Goal: Ask a question

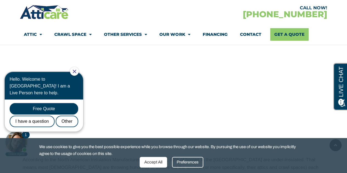
scroll to position [411, 0]
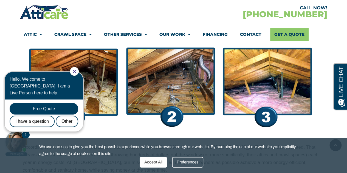
click at [77, 68] on div at bounding box center [74, 71] width 9 height 9
click at [76, 71] on icon "Close Chat" at bounding box center [75, 72] width 4 height 4
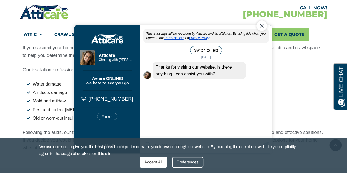
scroll to position [657, 0]
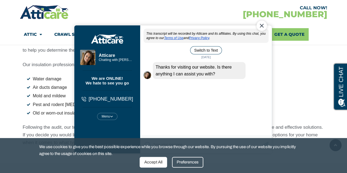
click at [107, 116] on div "Menu Mute Restart Chat" at bounding box center [107, 116] width 20 height 7
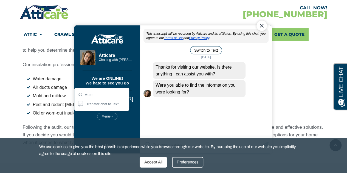
click at [80, 94] on icon "Volume Mute" at bounding box center [79, 94] width 5 height 5
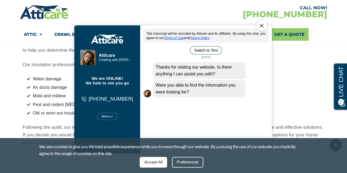
click at [177, 111] on div "This transcript will be recorded by Atticare and its affiliates. By using this …" at bounding box center [205, 82] width 131 height 108
click at [159, 164] on div "Accept All" at bounding box center [152, 162] width 27 height 11
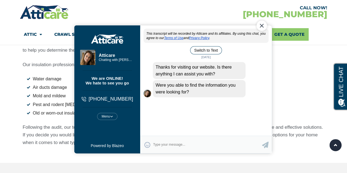
click at [168, 145] on textarea "Type your response and press Return or Send" at bounding box center [207, 144] width 109 height 11
type textarea "Are you the same company with Attic Elite"
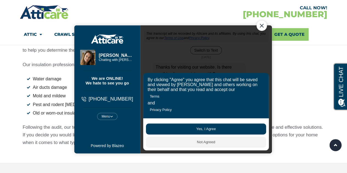
click at [202, 129] on button "Yes, I Agree" at bounding box center [205, 129] width 120 height 11
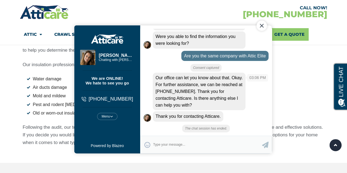
scroll to position [41, 0]
